Goal: Check status: Check status

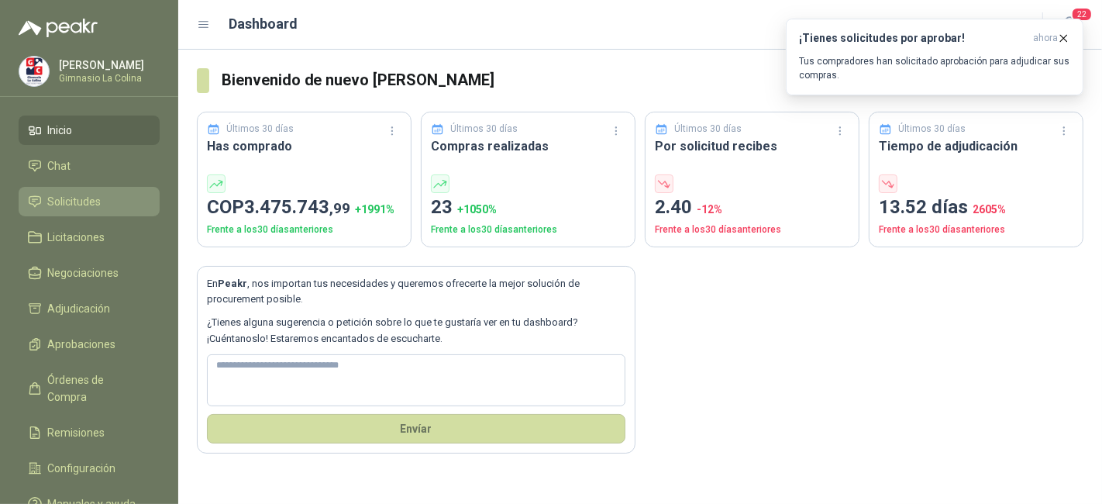
click at [99, 188] on link "Solicitudes" at bounding box center [89, 201] width 141 height 29
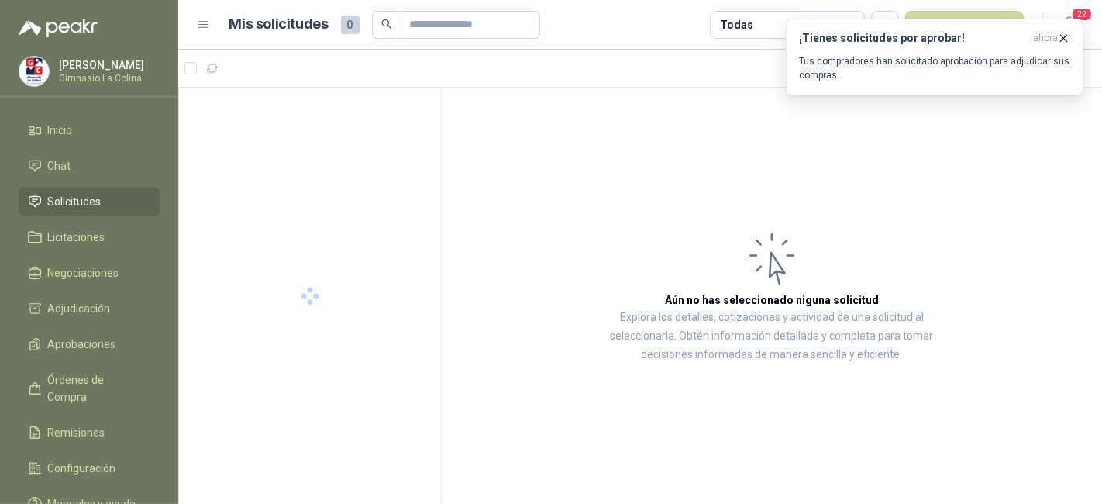
click at [99, 188] on link "Solicitudes" at bounding box center [89, 201] width 141 height 29
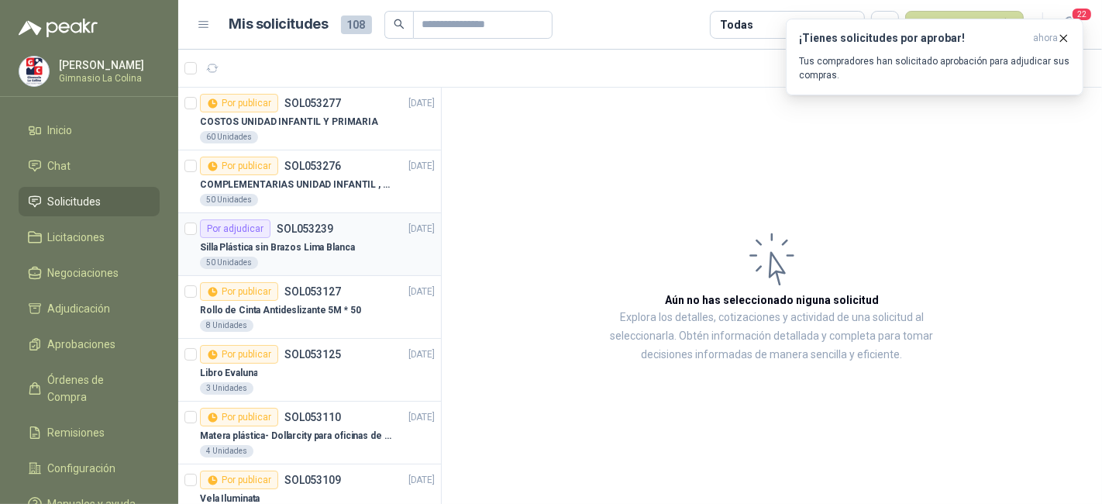
scroll to position [10, 0]
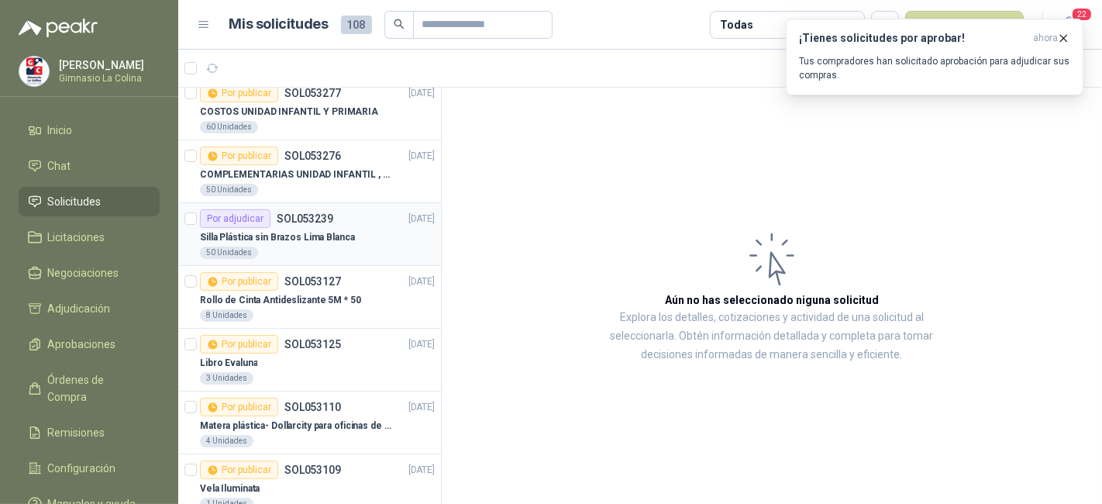
click at [330, 246] on div "50 Unidades" at bounding box center [317, 252] width 235 height 12
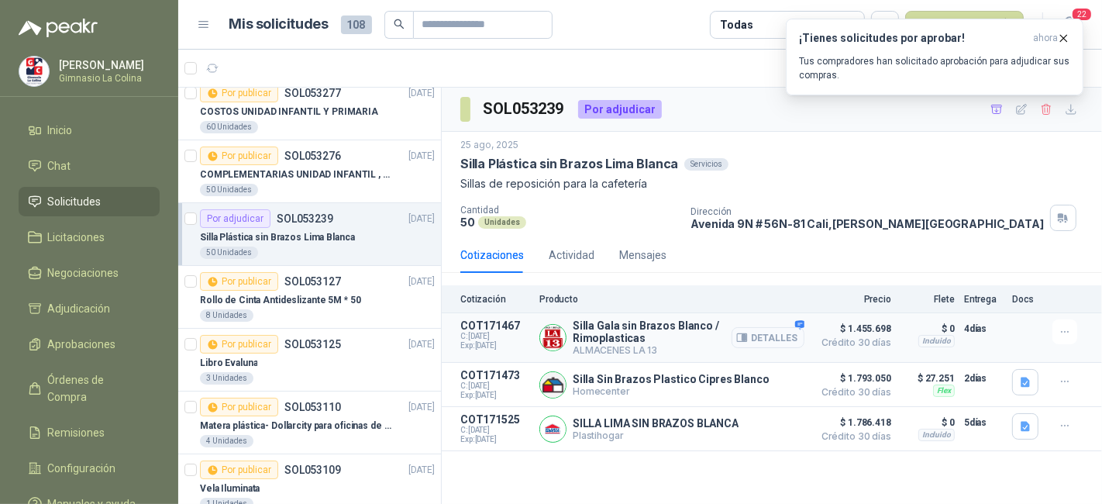
click at [757, 329] on button "Detalles" at bounding box center [768, 337] width 73 height 21
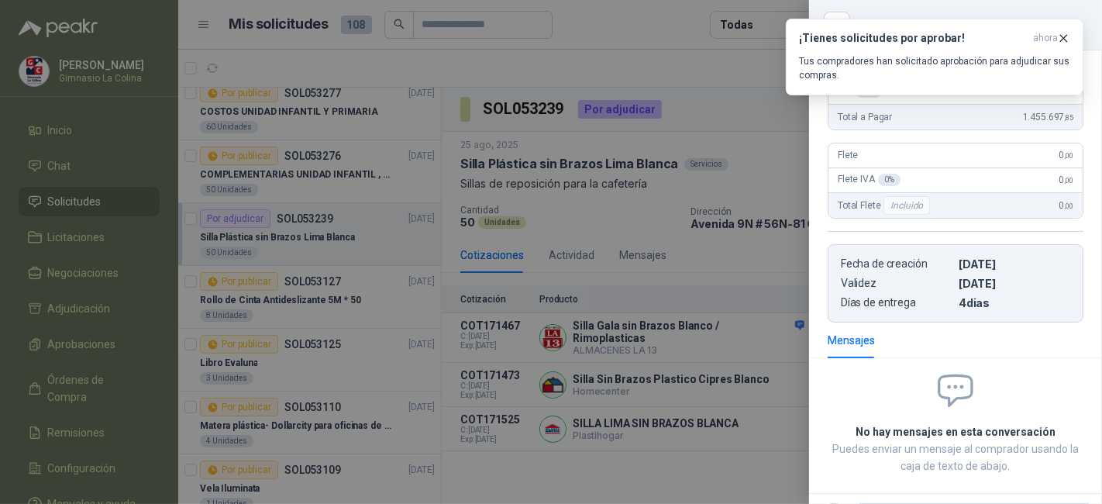
scroll to position [325, 0]
click at [711, 280] on div at bounding box center [551, 252] width 1102 height 504
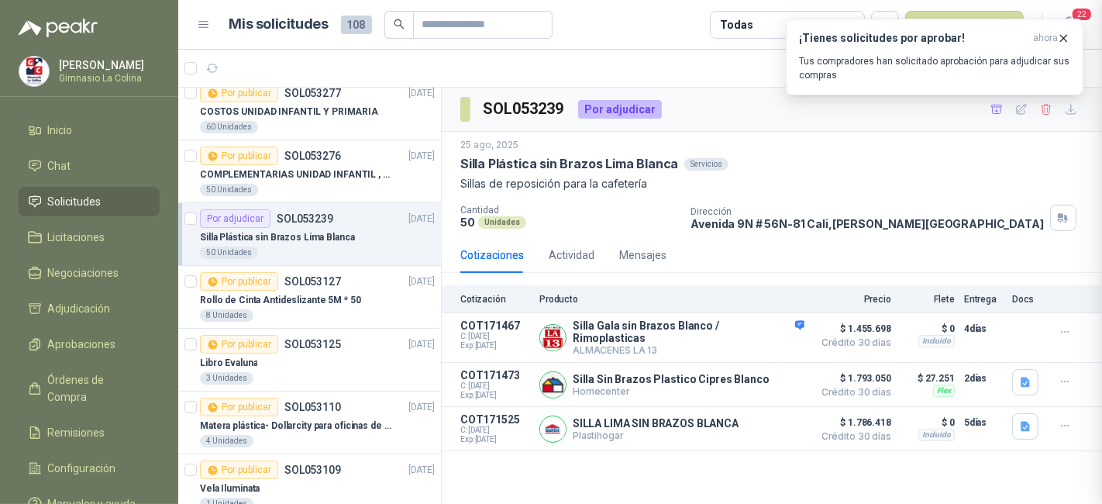
scroll to position [396, 0]
click at [781, 386] on button "Detalles" at bounding box center [768, 384] width 73 height 21
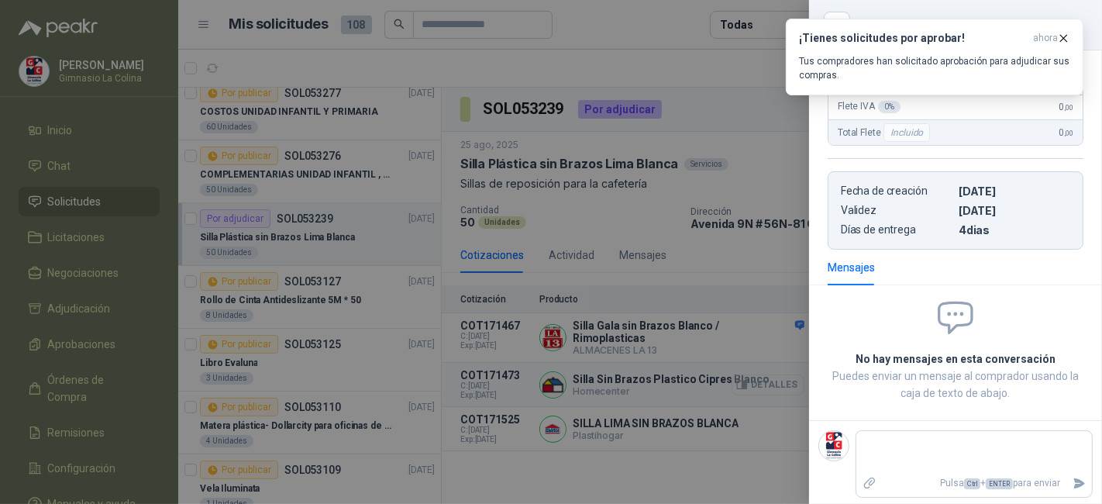
scroll to position [289, 0]
click at [781, 386] on div at bounding box center [551, 252] width 1102 height 504
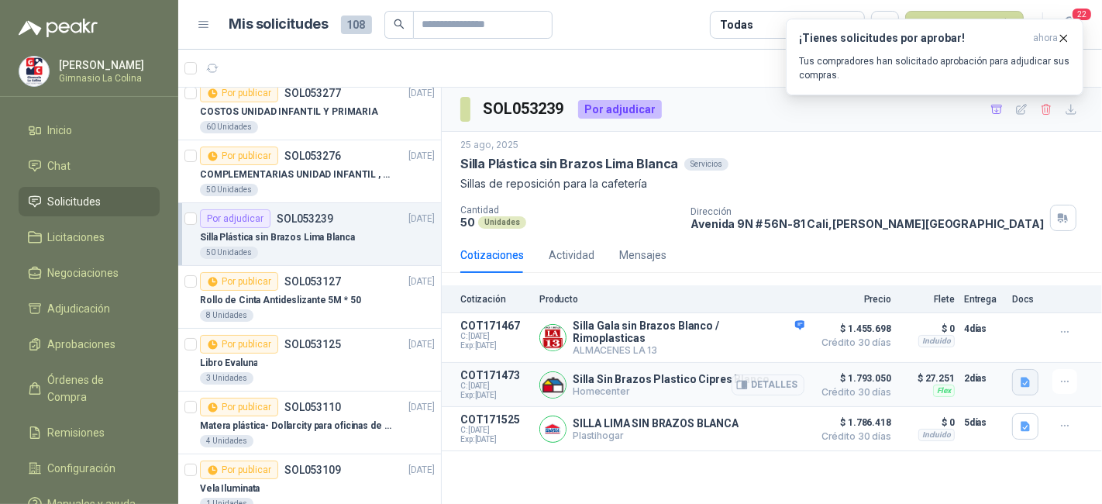
click at [1021, 380] on icon "button" at bounding box center [1025, 382] width 9 height 10
click at [1018, 332] on div "image.png" at bounding box center [995, 342] width 88 height 36
click at [1010, 341] on button "image.png" at bounding box center [994, 342] width 67 height 16
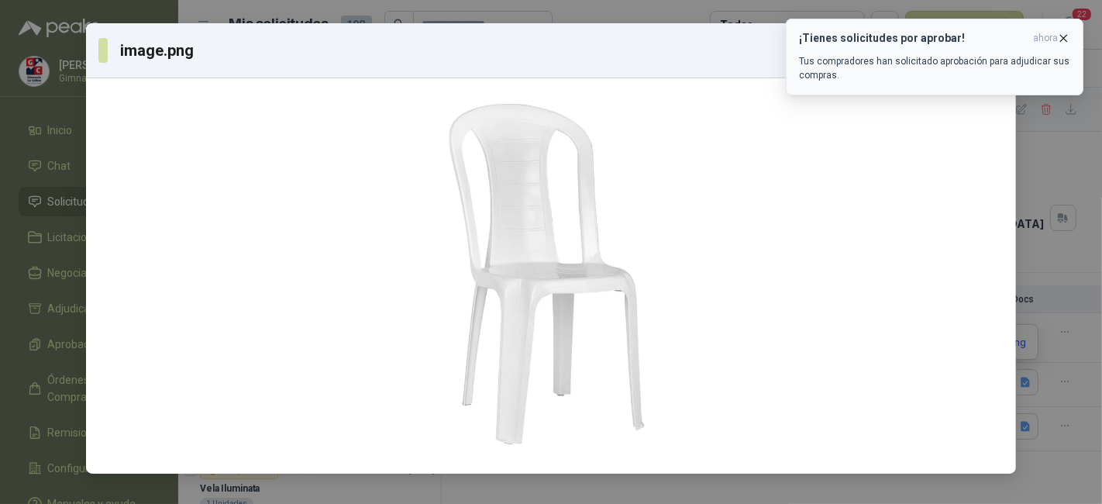
click at [1059, 40] on icon "button" at bounding box center [1063, 38] width 13 height 13
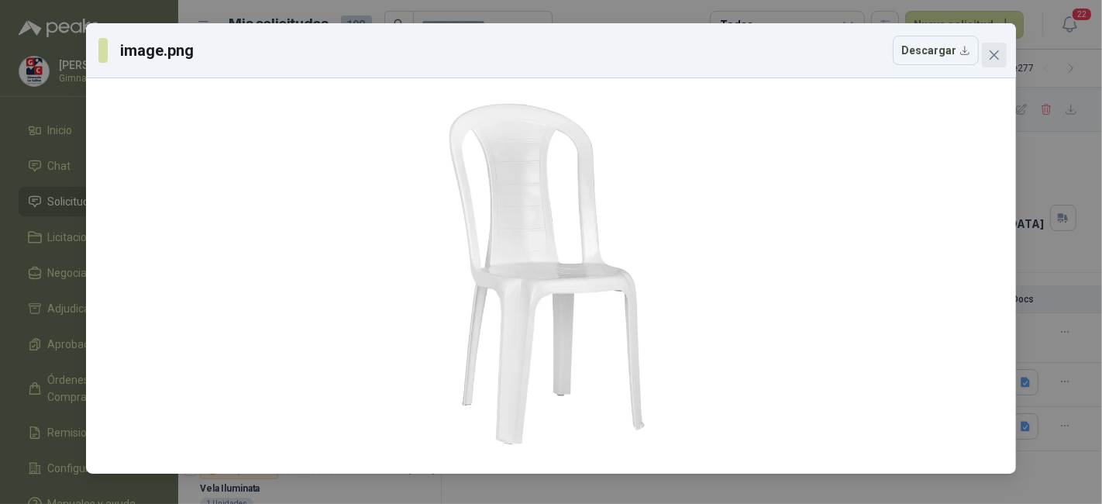
click at [989, 55] on icon "close" at bounding box center [994, 55] width 12 height 12
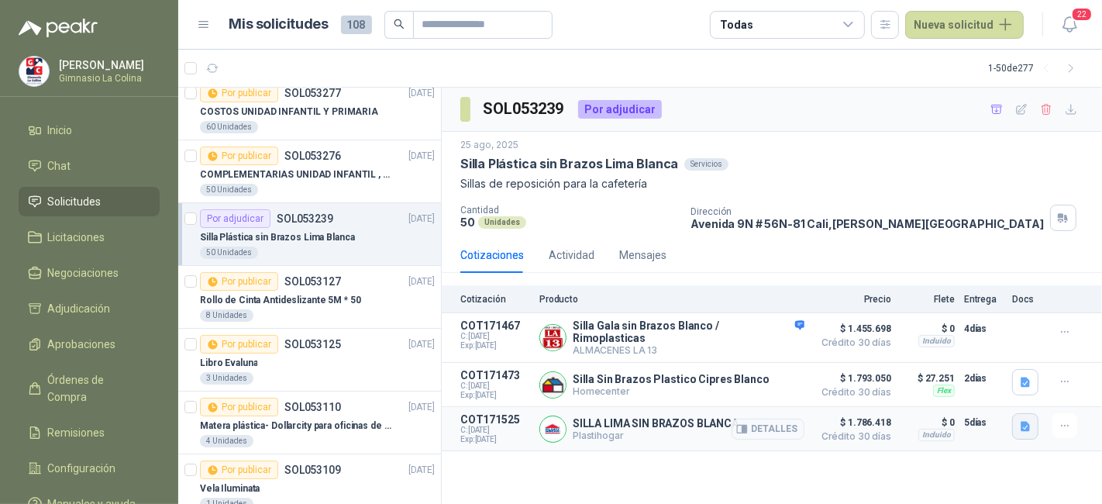
click at [1031, 413] on button "button" at bounding box center [1025, 426] width 26 height 26
click at [1019, 382] on button "image.png" at bounding box center [994, 387] width 67 height 16
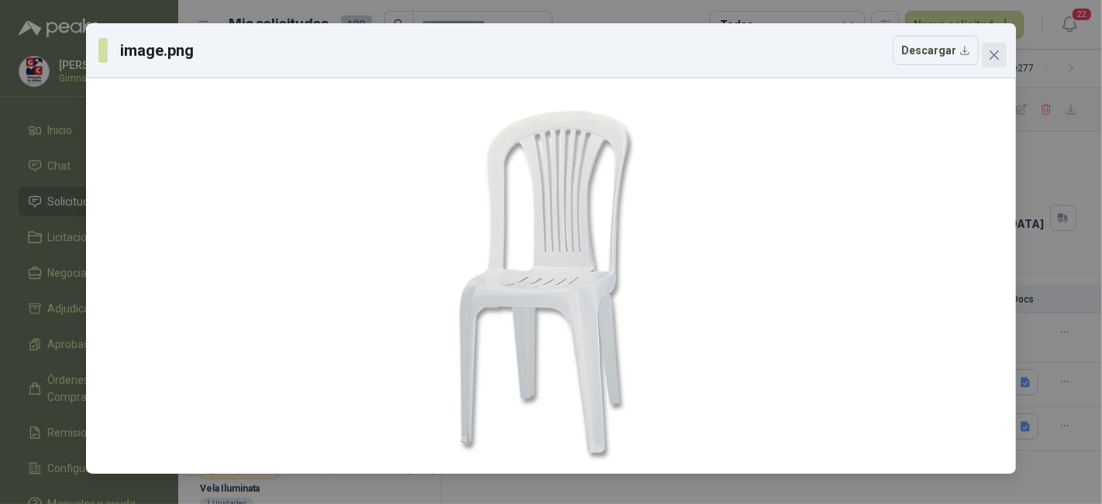
click at [993, 55] on icon "close" at bounding box center [994, 54] width 9 height 9
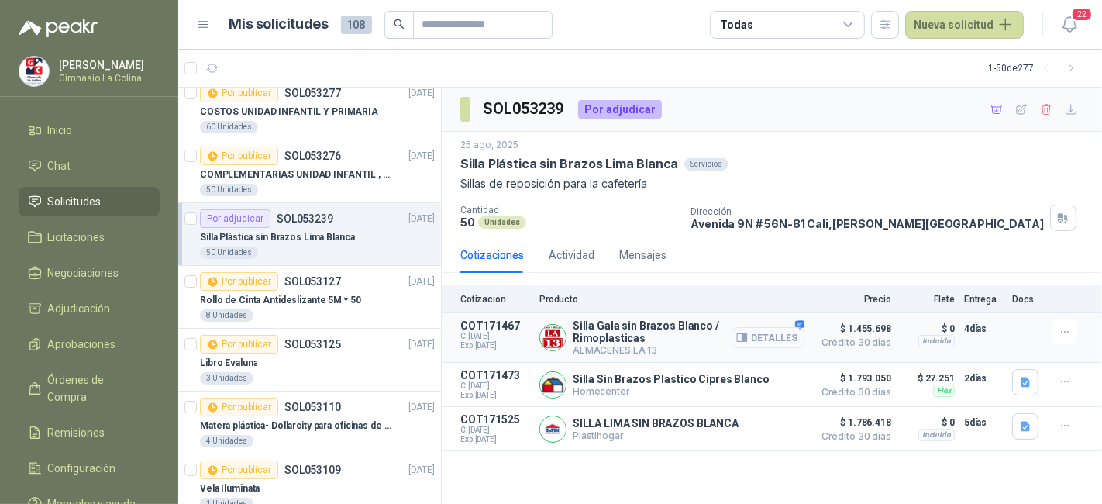
click at [786, 332] on button "Detalles" at bounding box center [768, 337] width 73 height 21
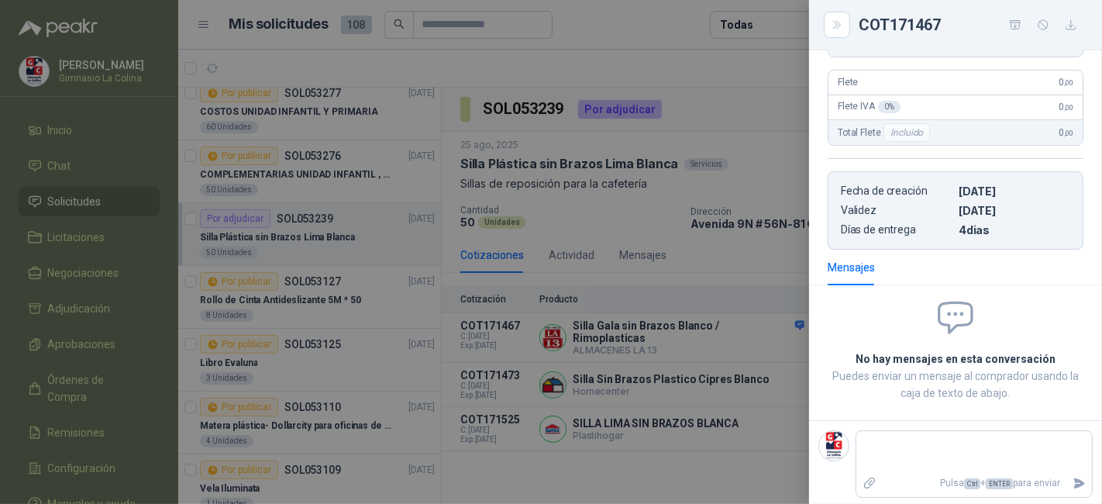
scroll to position [310, 0]
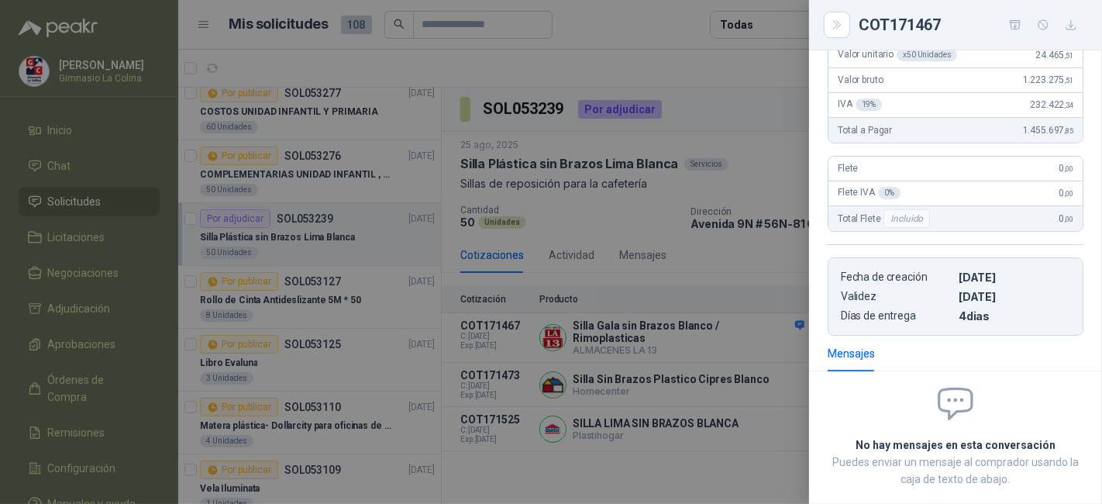
click at [776, 161] on div at bounding box center [551, 252] width 1102 height 504
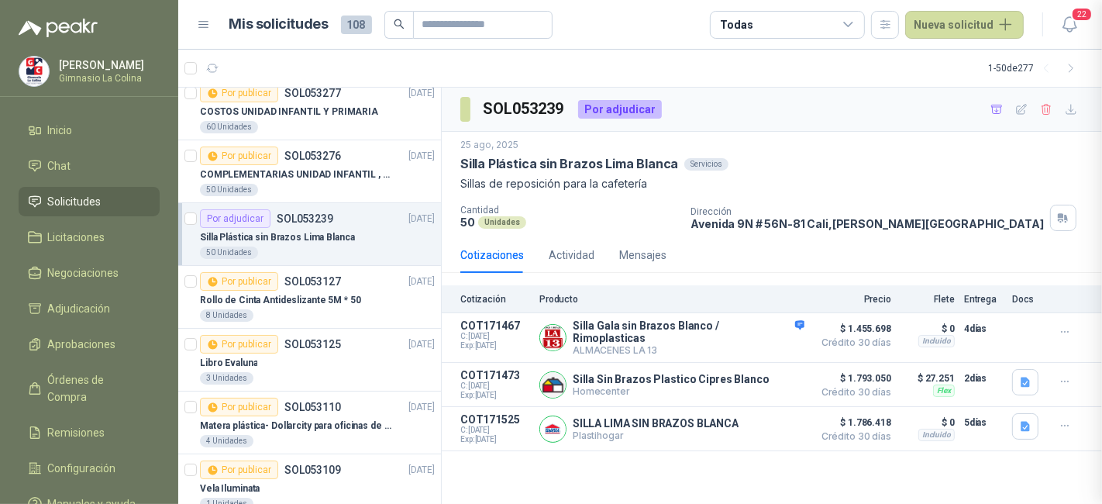
scroll to position [396, 0]
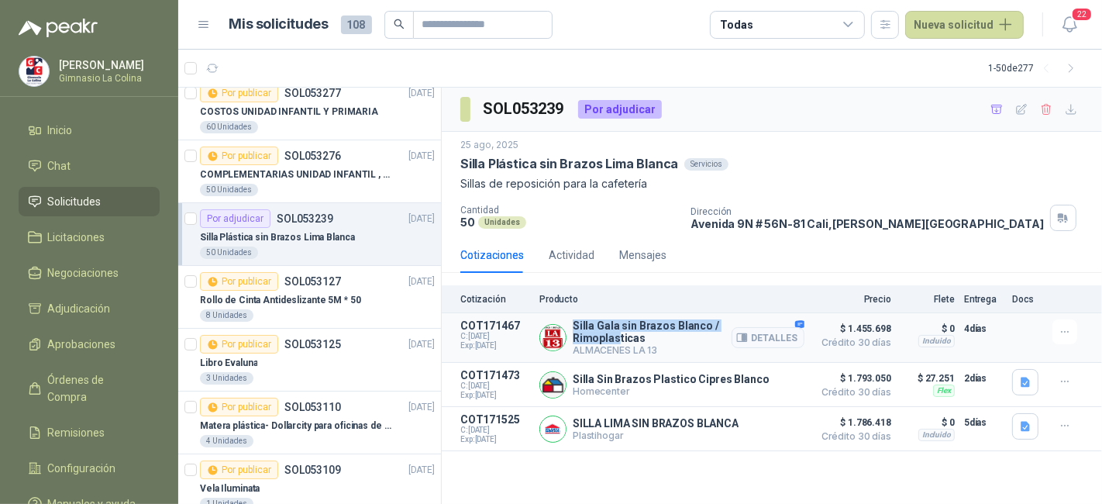
drag, startPoint x: 573, startPoint y: 322, endPoint x: 757, endPoint y: 312, distance: 183.9
click at [757, 313] on article "COT171467 C: [DATE] Exp: [DATE] Silla Gala sin Brazos Blanco / Rimoplasticas AL…" at bounding box center [772, 338] width 660 height 50
copy p "Silla Gala sin Brazos Blanco / Rimoplas"
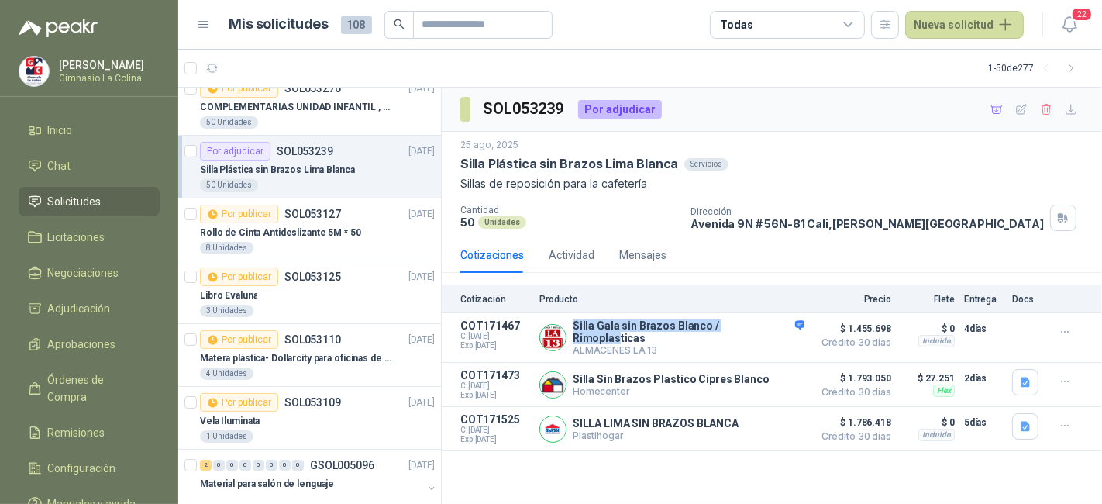
scroll to position [0, 0]
